Goal: Information Seeking & Learning: Learn about a topic

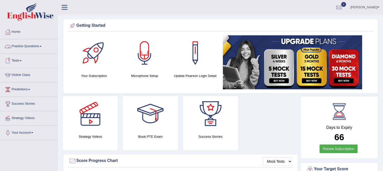
click at [41, 47] on link "Practice Questions" at bounding box center [28, 45] width 57 height 13
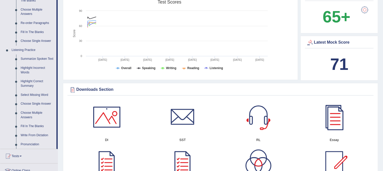
scroll to position [175, 0]
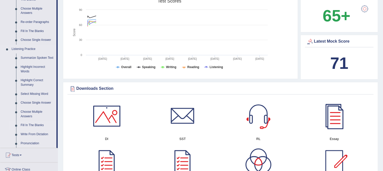
click at [31, 128] on link "Fill In The Blanks" at bounding box center [37, 124] width 38 height 9
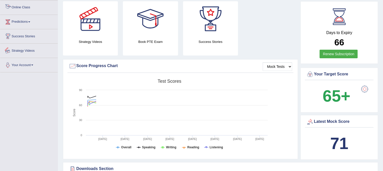
scroll to position [140, 0]
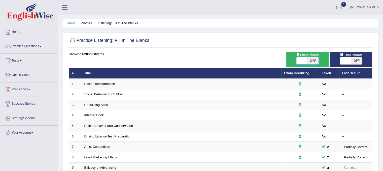
click at [301, 64] on span at bounding box center [301, 60] width 11 height 7
checkbox input "true"
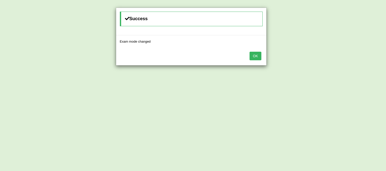
click at [257, 59] on button "OK" at bounding box center [256, 56] width 12 height 9
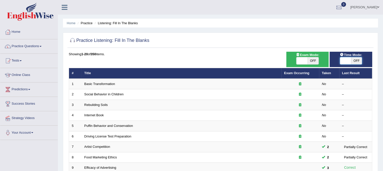
click at [344, 60] on span at bounding box center [345, 60] width 11 height 7
checkbox input "true"
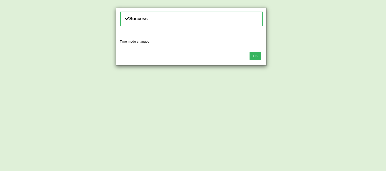
click at [259, 59] on button "OK" at bounding box center [256, 56] width 12 height 9
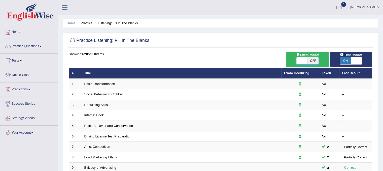
click at [302, 60] on span at bounding box center [301, 60] width 11 height 7
checkbox input "true"
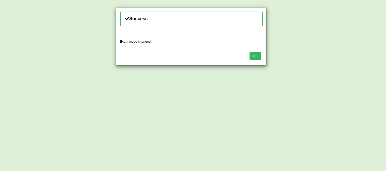
click at [258, 56] on button "OK" at bounding box center [256, 56] width 12 height 9
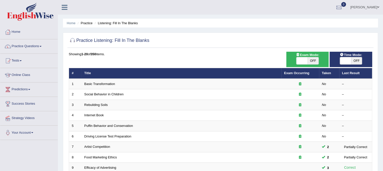
click at [61, 9] on link at bounding box center [64, 7] width 13 height 8
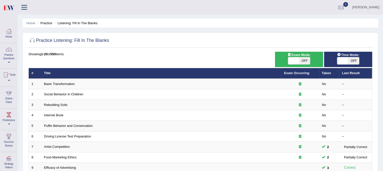
drag, startPoint x: 212, startPoint y: 29, endPoint x: 224, endPoint y: 18, distance: 16.4
click at [224, 18] on div "Home Practice Listening: Fill In The Blanks Practice Listening: Fill In The Bla…" at bounding box center [200, 161] width 365 height 323
click at [288, 63] on span at bounding box center [293, 60] width 11 height 7
click at [295, 60] on span at bounding box center [293, 60] width 11 height 7
checkbox input "true"
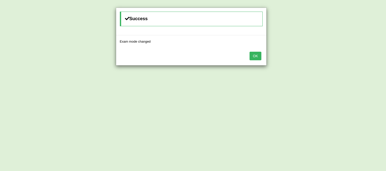
click at [260, 57] on button "OK" at bounding box center [256, 56] width 12 height 9
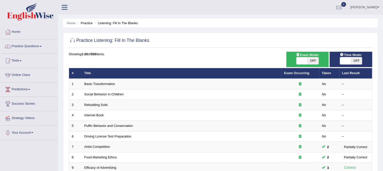
drag, startPoint x: 132, startPoint y: 15, endPoint x: 218, endPoint y: 34, distance: 88.6
click at [63, 7] on icon at bounding box center [65, 7] width 6 height 7
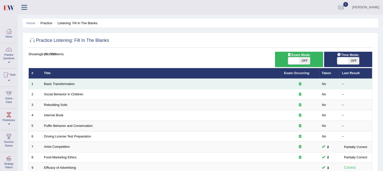
drag, startPoint x: 175, startPoint y: 21, endPoint x: 154, endPoint y: 79, distance: 61.4
click at [154, 79] on td "Basic Transformation" at bounding box center [161, 83] width 240 height 11
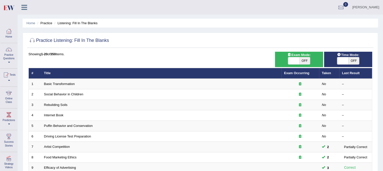
drag, startPoint x: 154, startPoint y: 79, endPoint x: 252, endPoint y: 45, distance: 104.0
click at [252, 45] on div at bounding box center [199, 40] width 343 height 10
click at [291, 60] on span at bounding box center [293, 60] width 11 height 7
checkbox input "true"
